Goal: Information Seeking & Learning: Learn about a topic

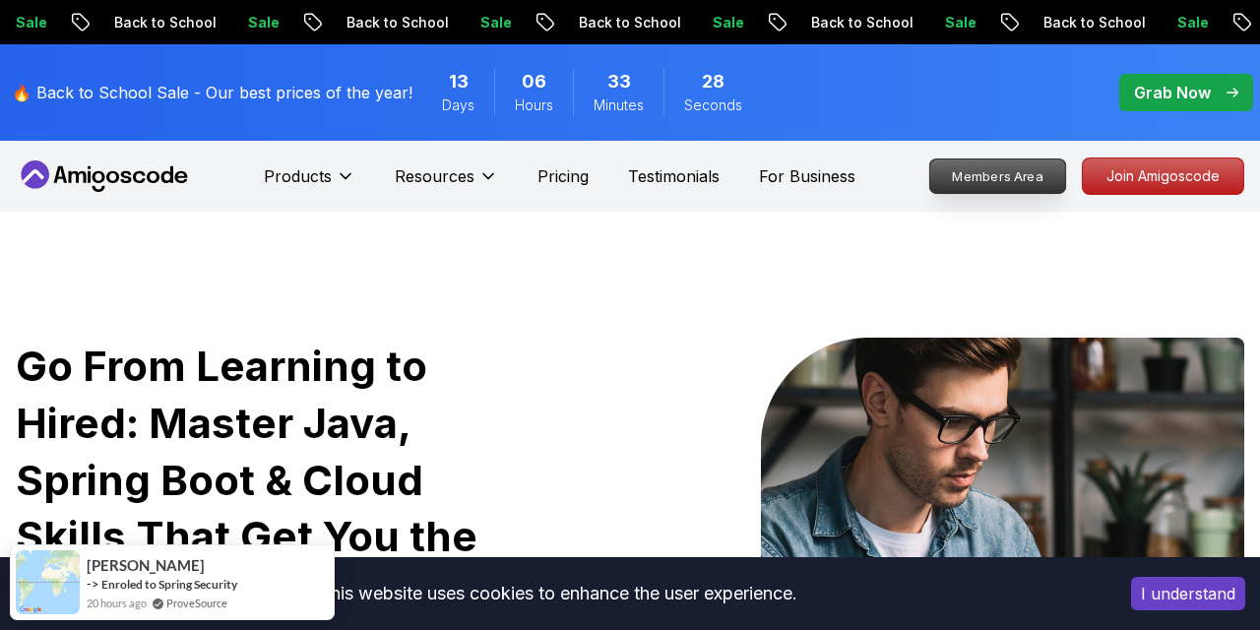
click at [1011, 187] on p "Members Area" at bounding box center [998, 175] width 136 height 33
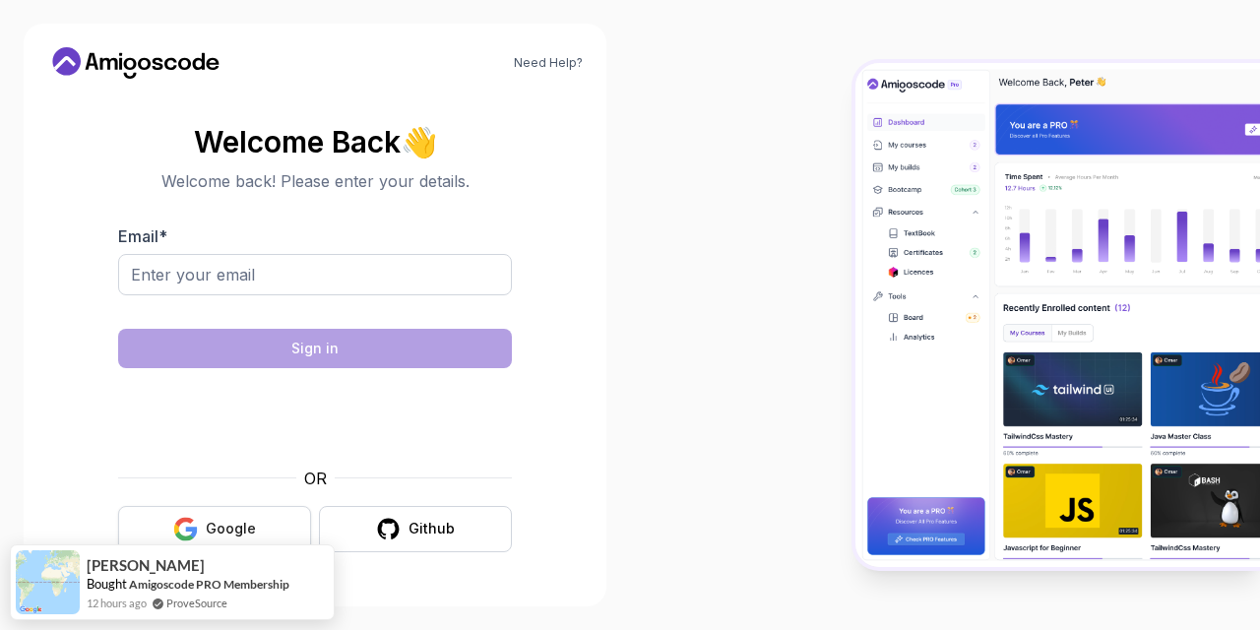
click at [238, 522] on div "Google" at bounding box center [231, 529] width 50 height 20
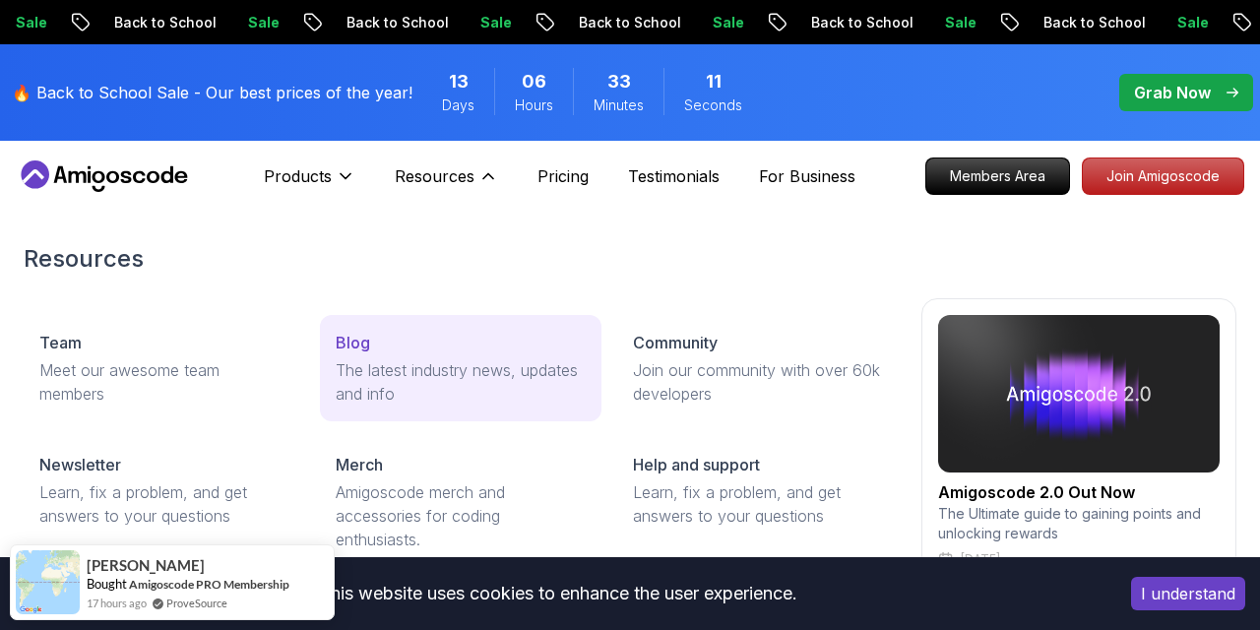
click at [389, 338] on div "Blog" at bounding box center [460, 343] width 249 height 24
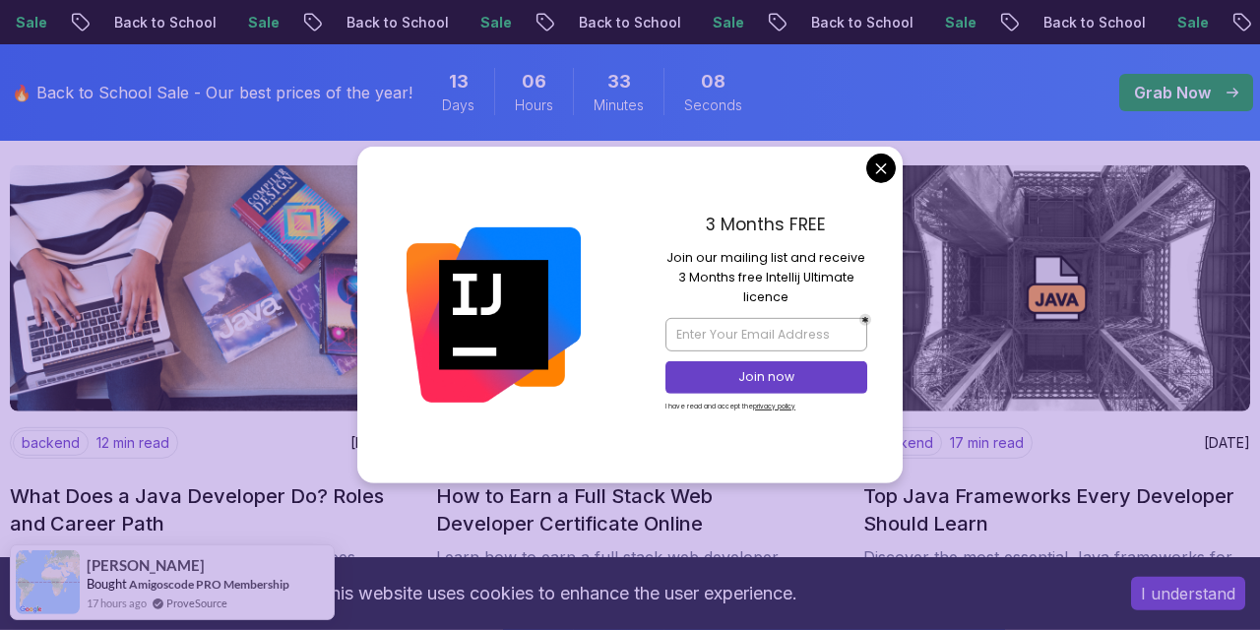
scroll to position [343, 0]
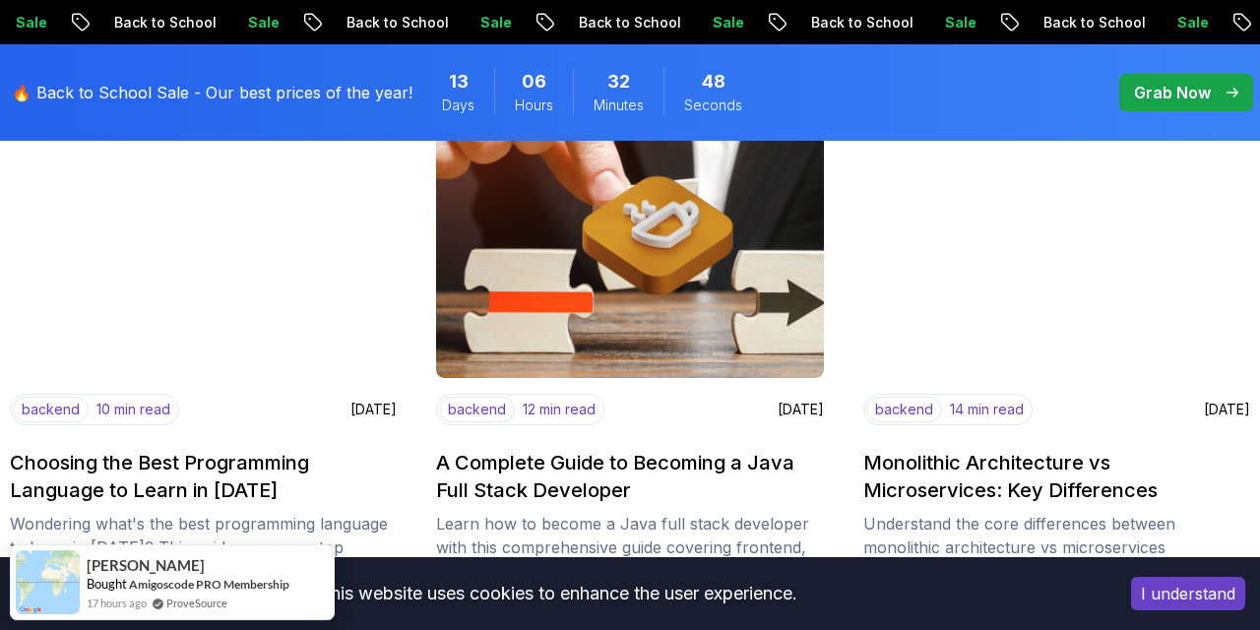
scroll to position [890, 0]
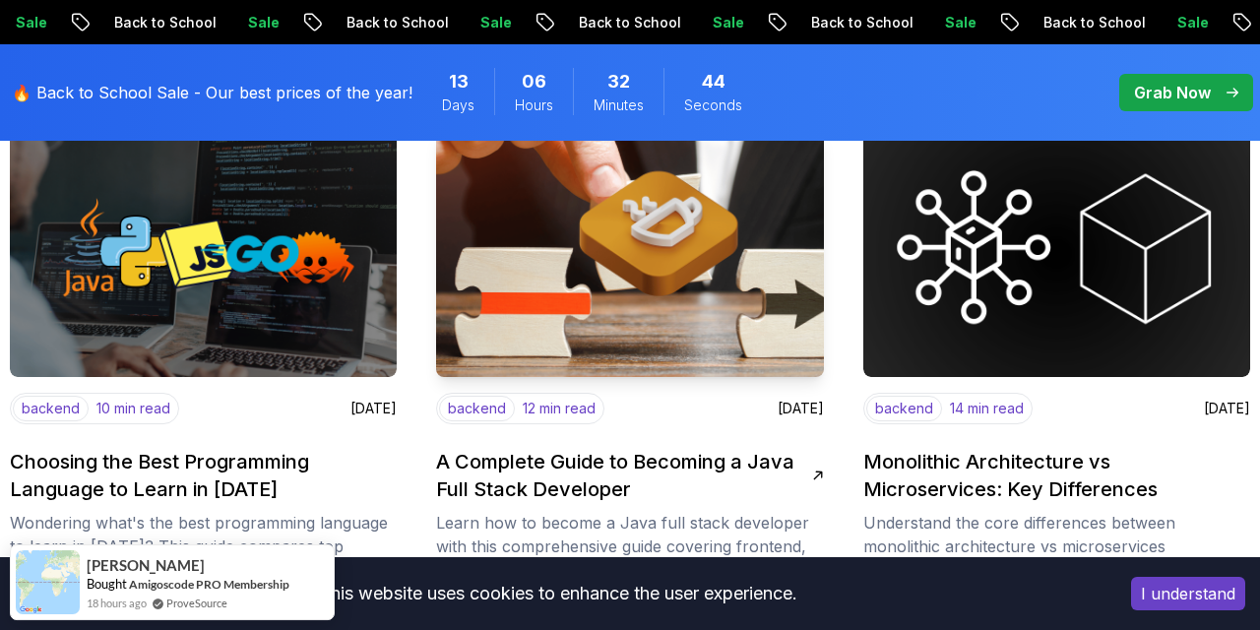
click at [638, 341] on img at bounding box center [629, 254] width 406 height 259
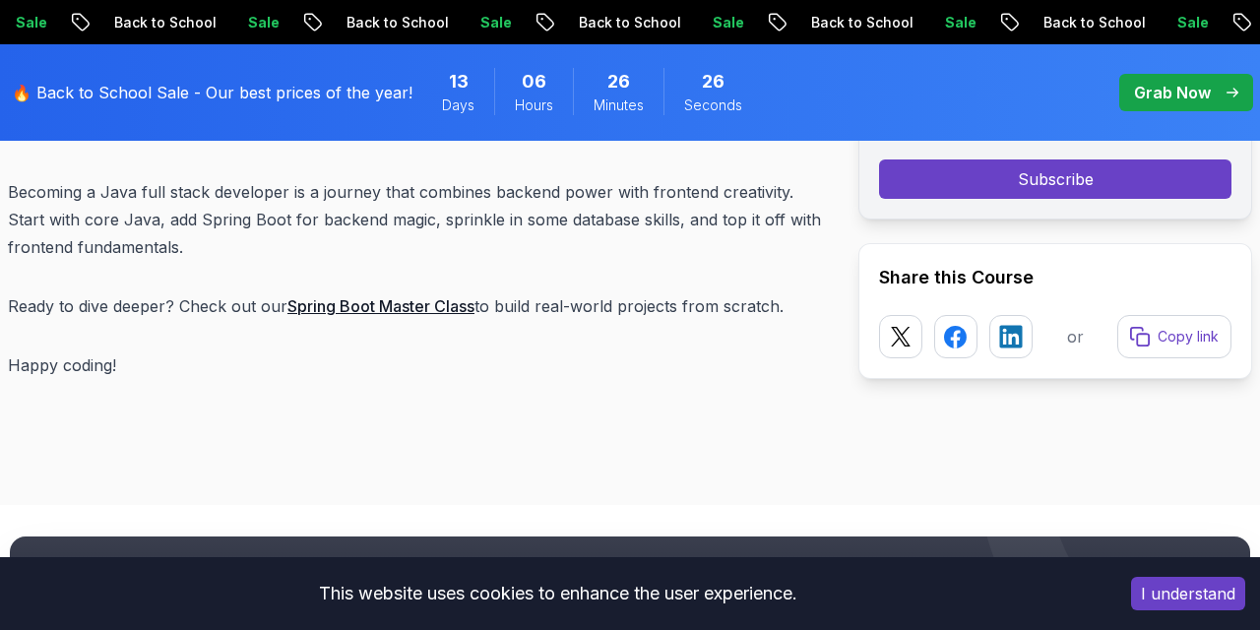
scroll to position [8913, 0]
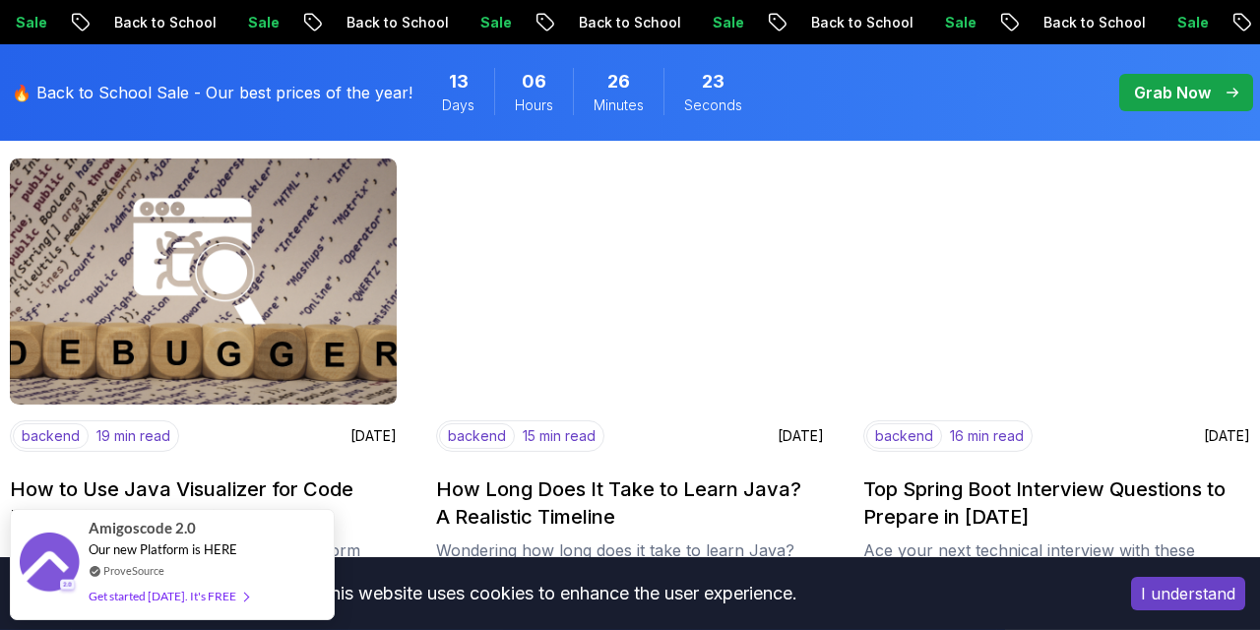
scroll to position [1377, 0]
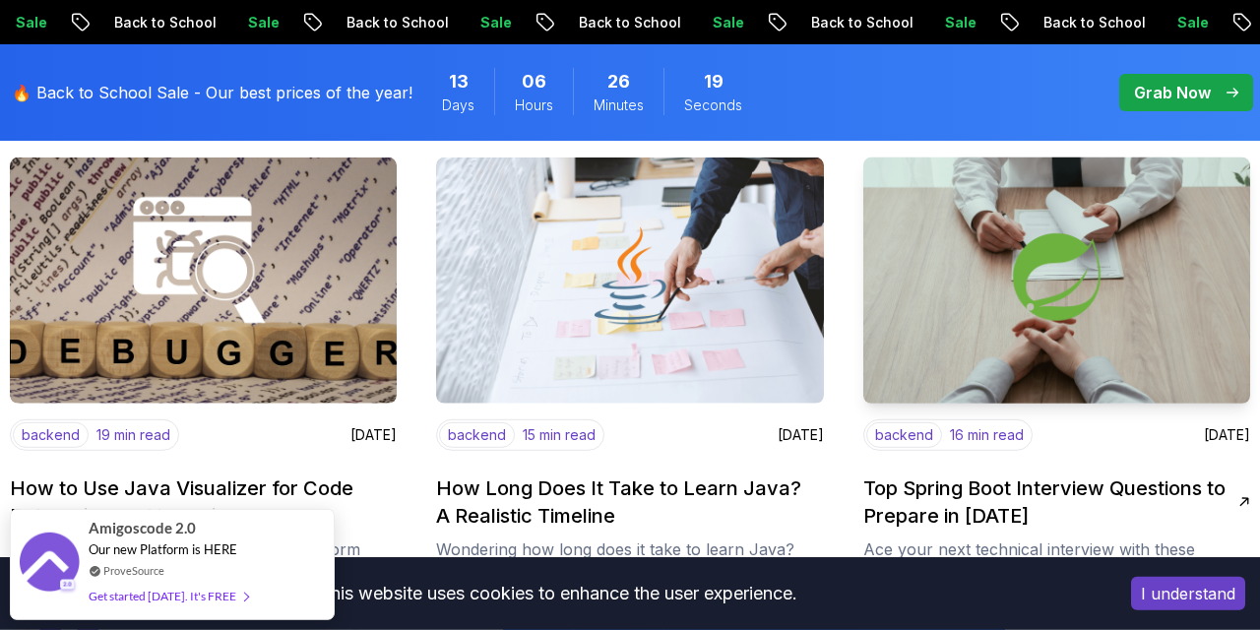
click at [1031, 320] on img at bounding box center [1056, 281] width 406 height 259
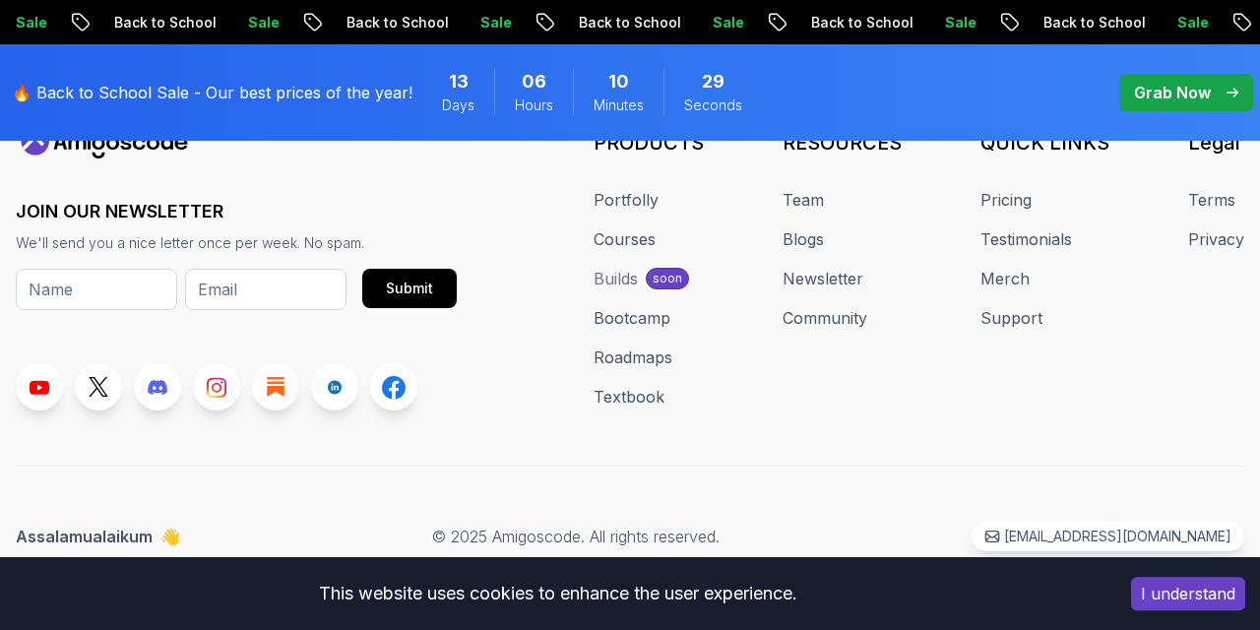
scroll to position [24556, 0]
